Goal: Task Accomplishment & Management: Complete application form

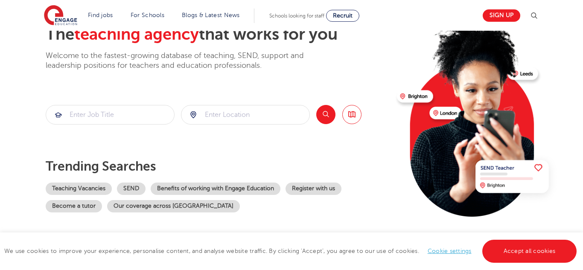
scroll to position [58, 0]
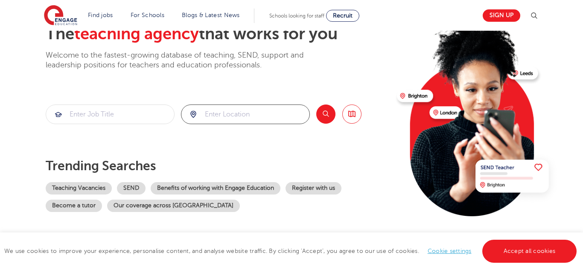
click at [248, 117] on input "search" at bounding box center [245, 114] width 128 height 19
type input "se16 2ng"
click at [92, 111] on input "search" at bounding box center [110, 114] width 128 height 19
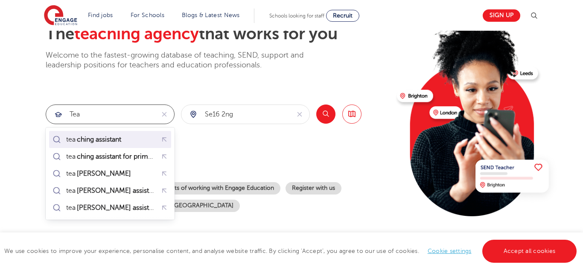
click at [72, 136] on div "tea ching assistant" at bounding box center [94, 139] width 56 height 9
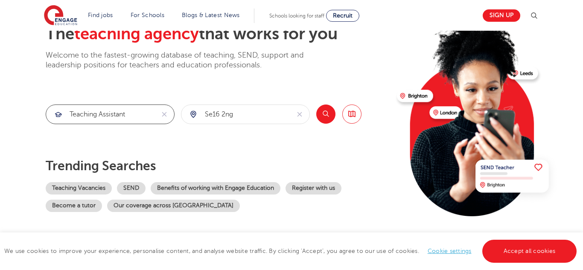
type input "teaching assistant"
click at [326, 117] on button "Search" at bounding box center [325, 114] width 19 height 19
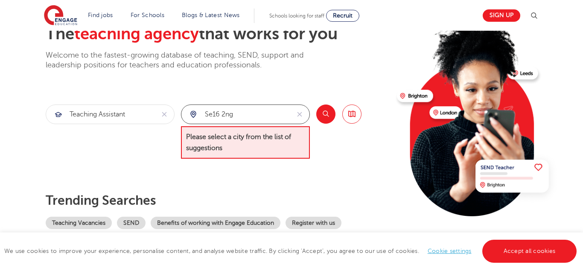
click at [272, 115] on input "se16 2ng" at bounding box center [235, 114] width 108 height 19
type input "s"
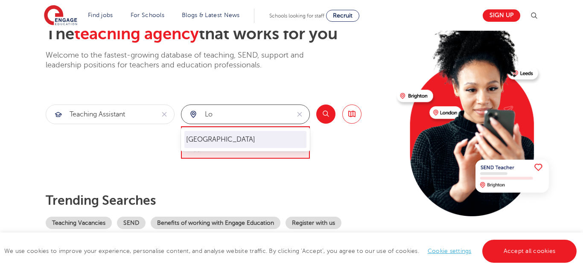
click at [227, 134] on li "London" at bounding box center [245, 139] width 122 height 17
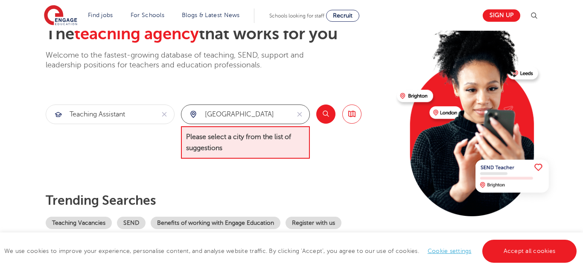
type input "London"
click at [326, 117] on button "Search" at bounding box center [325, 114] width 19 height 19
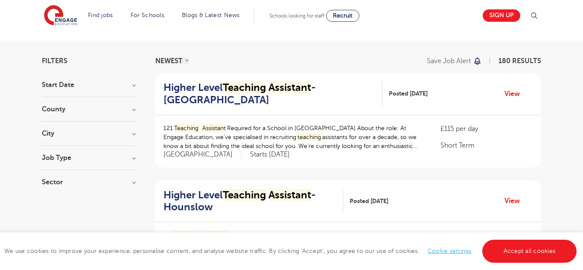
scroll to position [44, 0]
click at [133, 136] on h3 "City" at bounding box center [89, 134] width 94 height 7
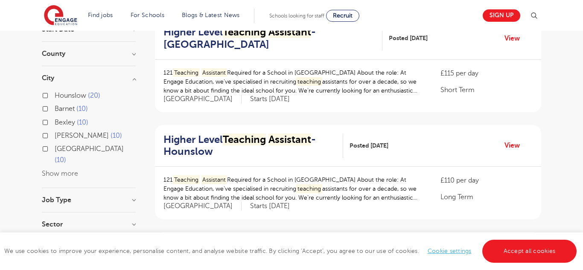
scroll to position [101, 0]
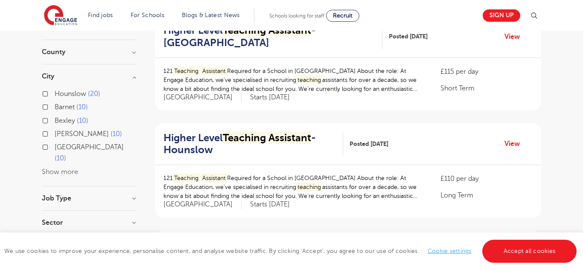
click at [57, 168] on button "Show more" at bounding box center [60, 172] width 36 height 8
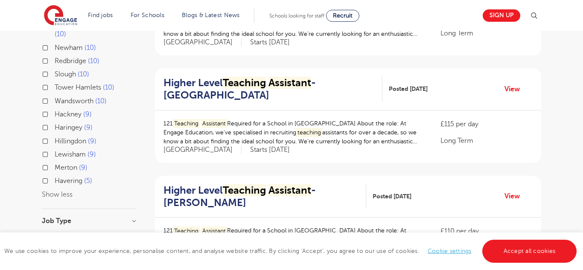
scroll to position [265, 0]
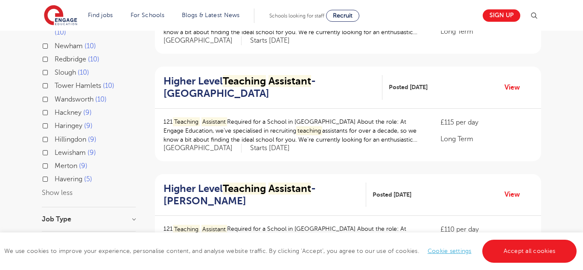
click at [55, 147] on label "Lewisham 9" at bounding box center [75, 152] width 41 height 11
click at [55, 149] on input "Lewisham 9" at bounding box center [58, 152] width 6 height 6
checkbox input "true"
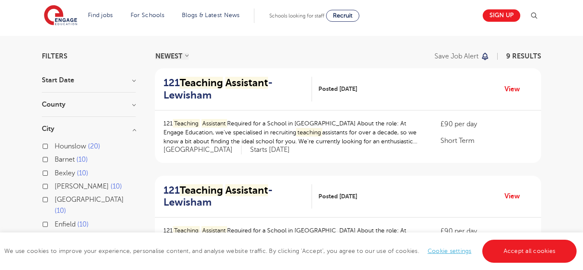
scroll to position [49, 0]
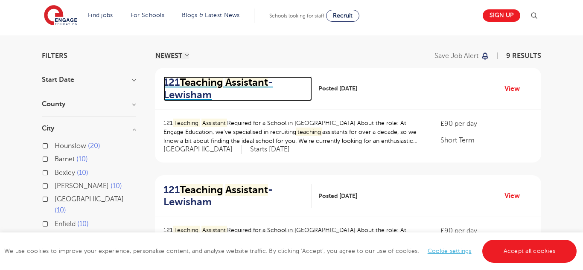
click at [220, 79] on mark "Teaching" at bounding box center [201, 82] width 43 height 12
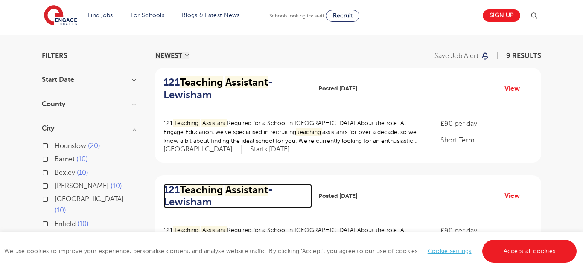
click at [264, 188] on mark "Assistant" at bounding box center [246, 190] width 43 height 12
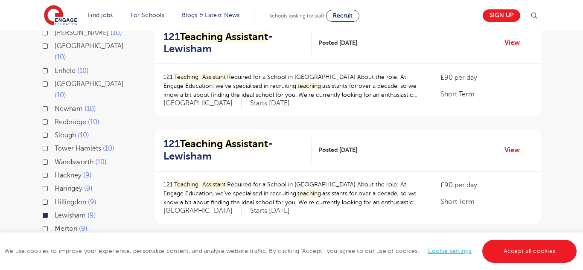
scroll to position [203, 0]
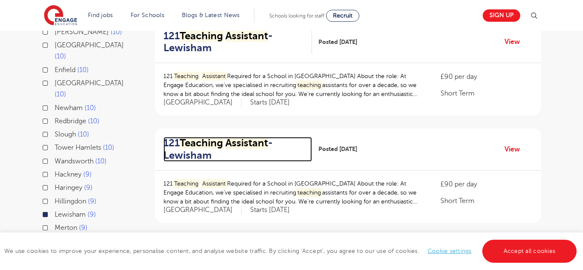
click at [257, 147] on mark "Assistant" at bounding box center [246, 143] width 43 height 12
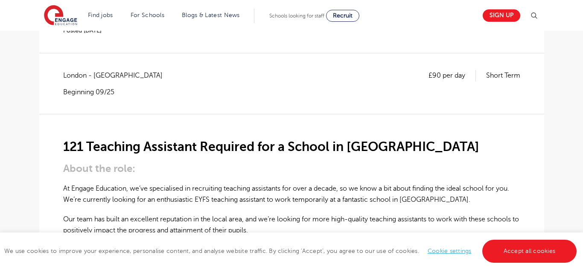
scroll to position [155, 0]
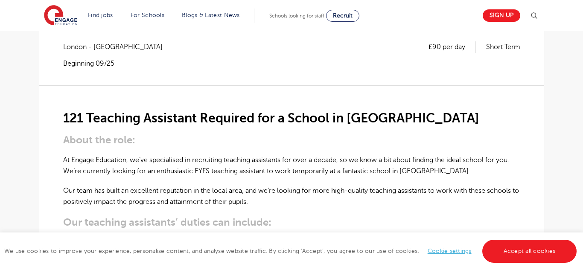
scroll to position [183, 0]
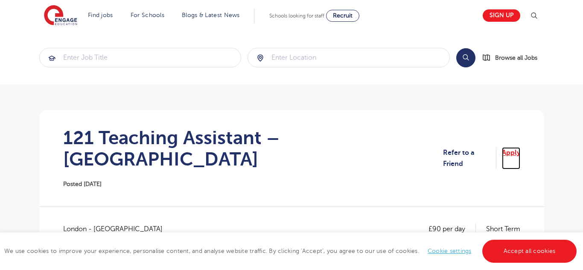
click at [509, 148] on link "Apply" at bounding box center [511, 158] width 18 height 23
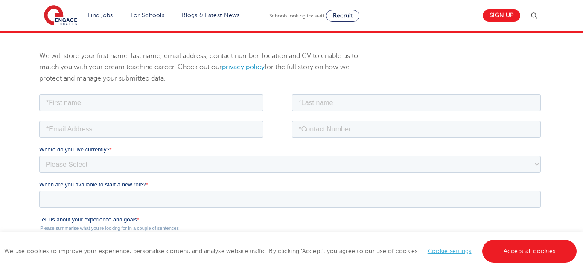
scroll to position [112, 0]
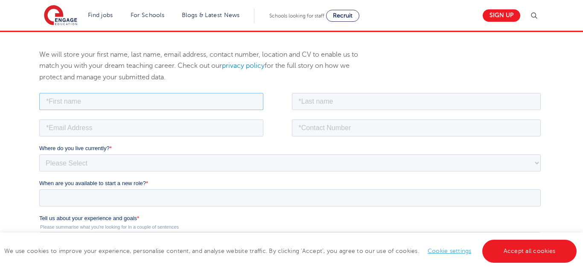
click at [256, 97] on input "text" at bounding box center [151, 101] width 224 height 17
type input "Monika"
click at [354, 100] on input "text" at bounding box center [416, 101] width 249 height 17
type input "Csiszarova"
click at [254, 125] on input "email" at bounding box center [151, 127] width 224 height 17
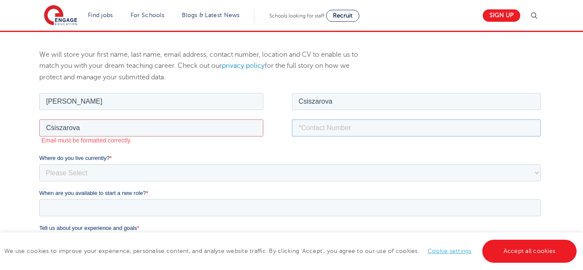
click at [429, 123] on input "tel" at bounding box center [416, 127] width 249 height 17
click at [261, 126] on input "Csiszarova" at bounding box center [151, 127] width 224 height 17
type input "csiszarovamonika@yahoo.com"
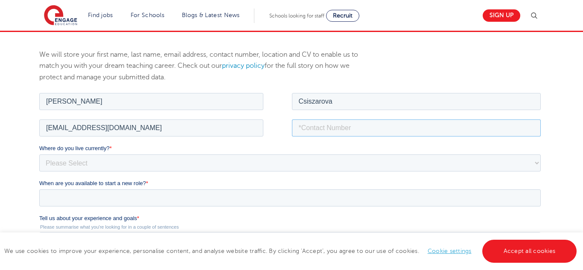
click at [364, 130] on input "tel" at bounding box center [416, 127] width 249 height 17
type input "07388369714"
click at [285, 166] on select "Please Select UK Canada Ireland Australia New Zealand Europe USA South Africa J…" at bounding box center [290, 162] width 502 height 17
click at [39, 154] on select "Please Select UK Canada Ireland Australia New Zealand Europe USA South Africa J…" at bounding box center [290, 162] width 502 height 17
click at [219, 164] on select "Please Select UK Canada Ireland Australia New Zealand Europe USA South Africa J…" at bounding box center [290, 162] width 502 height 17
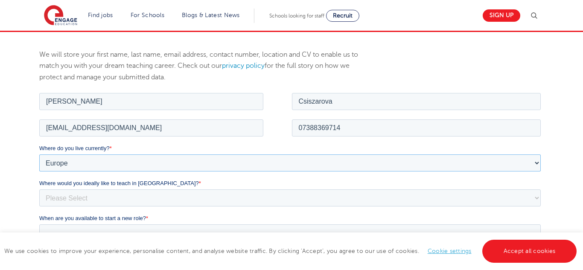
select select "UK"
click at [39, 154] on select "Please Select UK Canada Ireland Australia New Zealand Europe USA South Africa J…" at bounding box center [290, 162] width 502 height 17
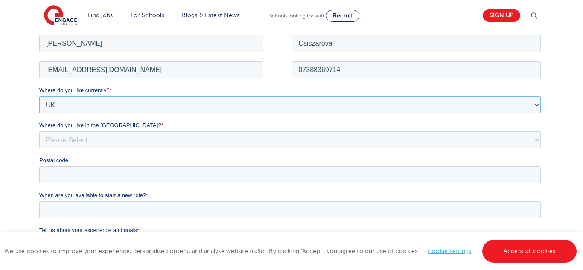
scroll to position [173, 0]
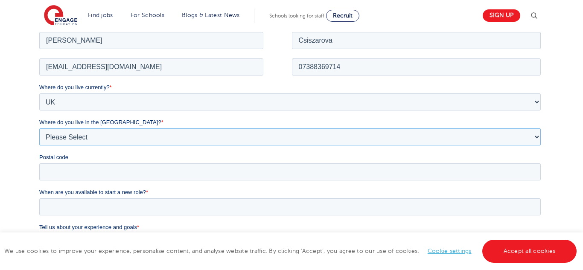
click at [164, 137] on select "Please Select Overseas Barnsley Bedfordshire Berkshire Bournemouth Bracknell Fo…" at bounding box center [290, 136] width 502 height 17
select select "London"
click at [57, 135] on select "Please Select Overseas Barnsley Bedfordshire Berkshire Bournemouth Bracknell Fo…" at bounding box center [290, 136] width 502 height 17
click at [57, 168] on input "Postal code" at bounding box center [290, 171] width 502 height 17
type input "SE16 2NG"
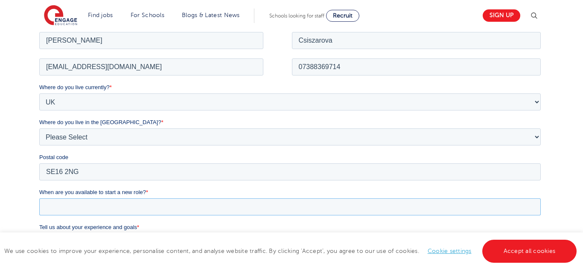
click at [69, 206] on input "When are you available to start a new role? *" at bounding box center [290, 206] width 502 height 17
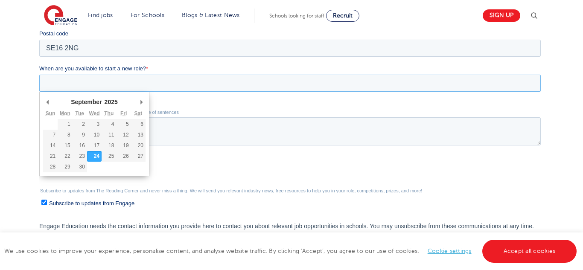
scroll to position [298, 0]
type div "2025-09-28"
type input "2025/09/28"
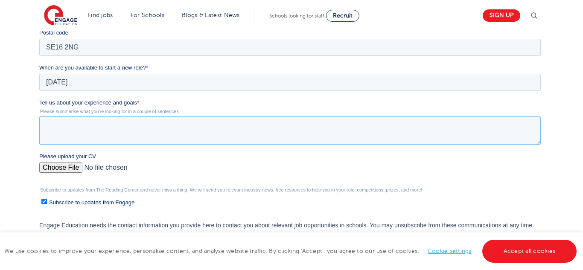
click at [76, 122] on textarea "Tell us about your experience and goals *" at bounding box center [290, 131] width 502 height 28
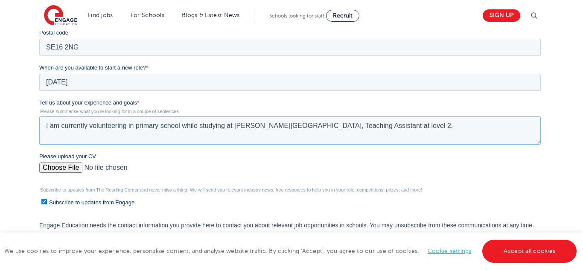
type textarea "I am currently volunteering in primary school while studying at Morley College,…"
click at [44, 204] on input "Subscribe to updates from Engage" at bounding box center [44, 202] width 6 height 6
checkbox input "false"
click at [61, 169] on input "Please upload your CV" at bounding box center [290, 171] width 502 height 17
click at [58, 169] on input "Please upload your CV" at bounding box center [290, 171] width 502 height 17
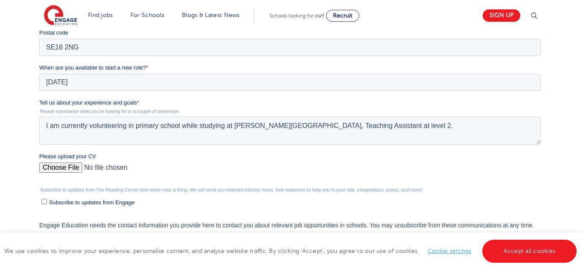
click at [59, 168] on input "Please upload your CV" at bounding box center [290, 171] width 502 height 17
type input "C:\fakepath\Monika Csiszarova CV modified.pdf"
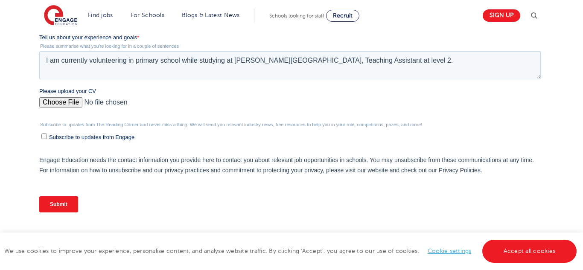
scroll to position [364, 0]
click at [60, 209] on input "Submit" at bounding box center [58, 204] width 39 height 16
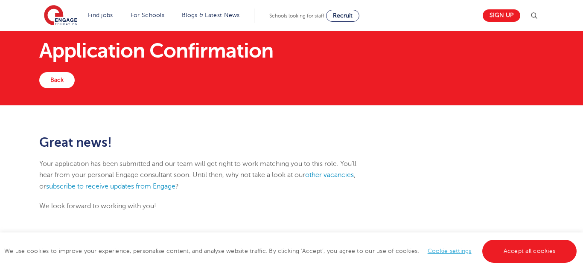
scroll to position [18, 0]
